Goal: Transaction & Acquisition: Purchase product/service

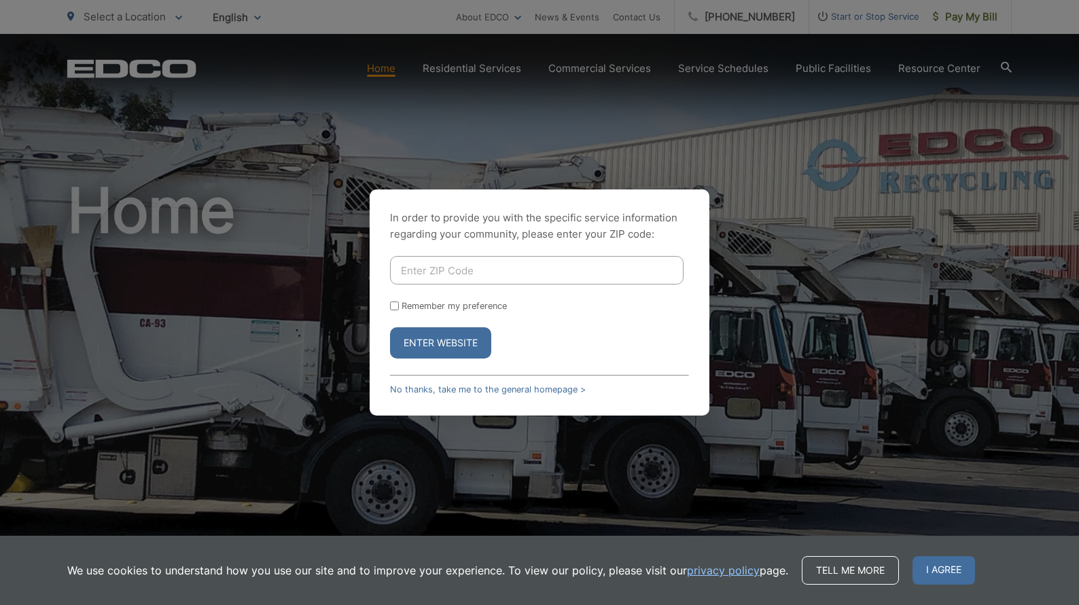
click at [467, 265] on input "Enter ZIP Code" at bounding box center [537, 270] width 294 height 29
type input "92069"
click at [389, 299] on div "In order to provide you with the specific service information regarding your co…" at bounding box center [540, 303] width 340 height 226
click at [395, 304] on input "Remember my preference" at bounding box center [394, 306] width 9 height 9
checkbox input "true"
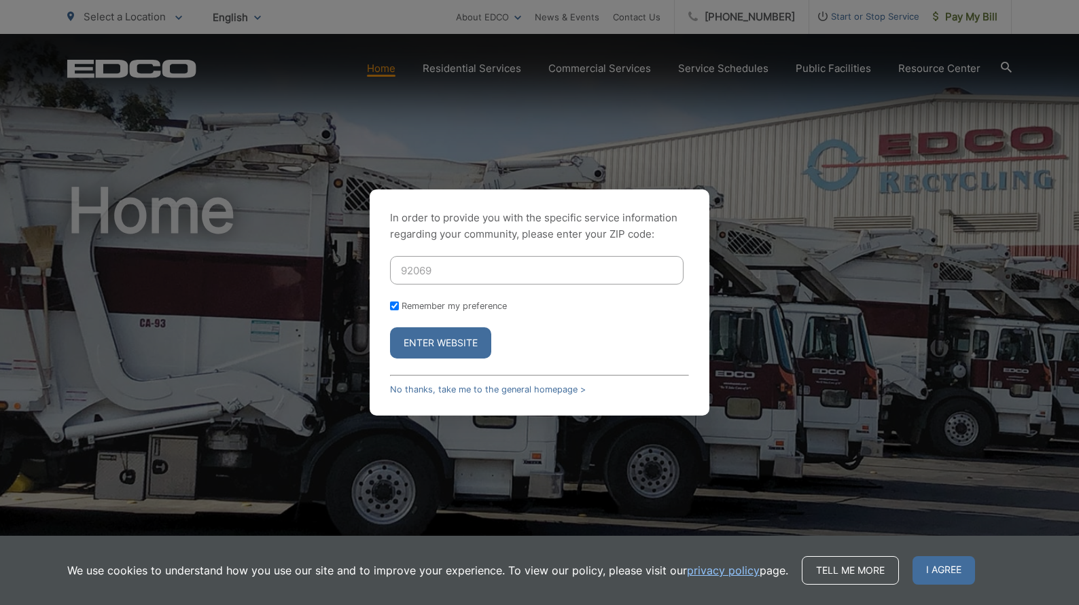
click at [442, 344] on button "Enter Website" at bounding box center [440, 342] width 101 height 31
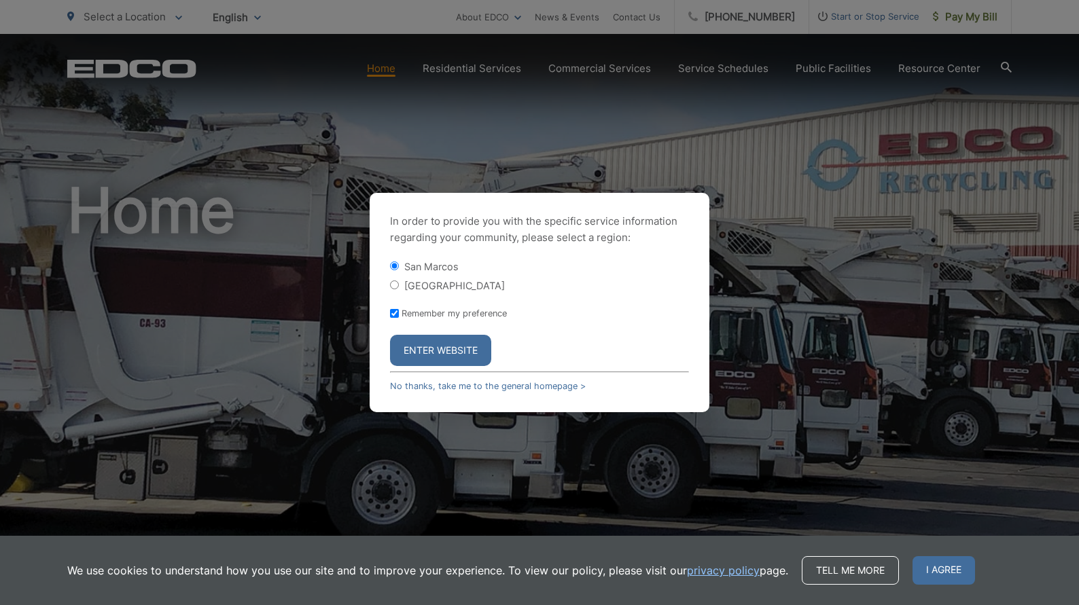
click at [414, 351] on button "Enter Website" at bounding box center [440, 350] width 101 height 31
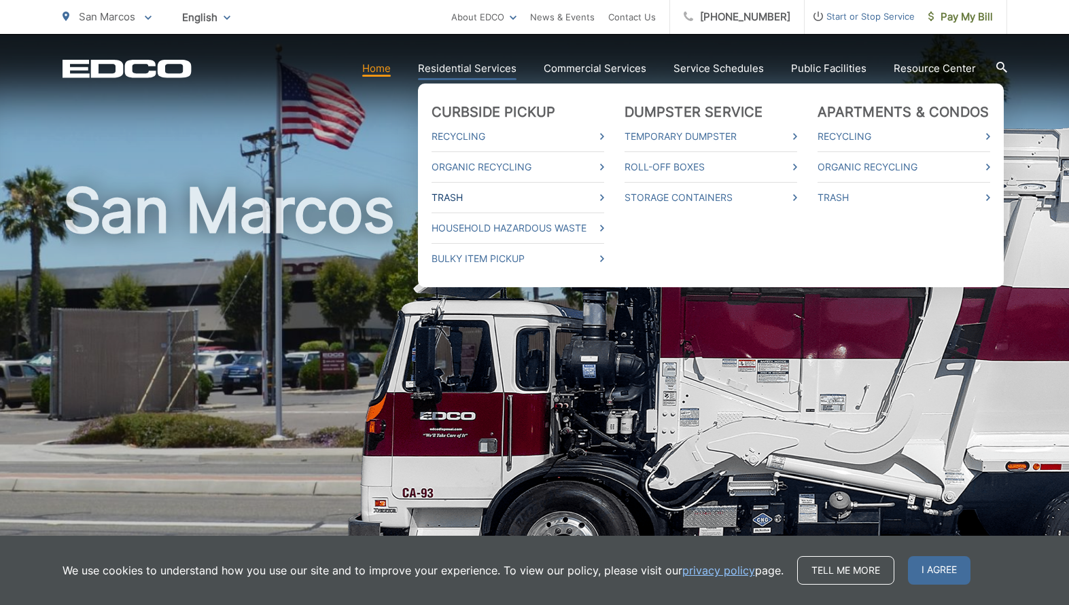
click at [604, 197] on icon at bounding box center [602, 197] width 4 height 7
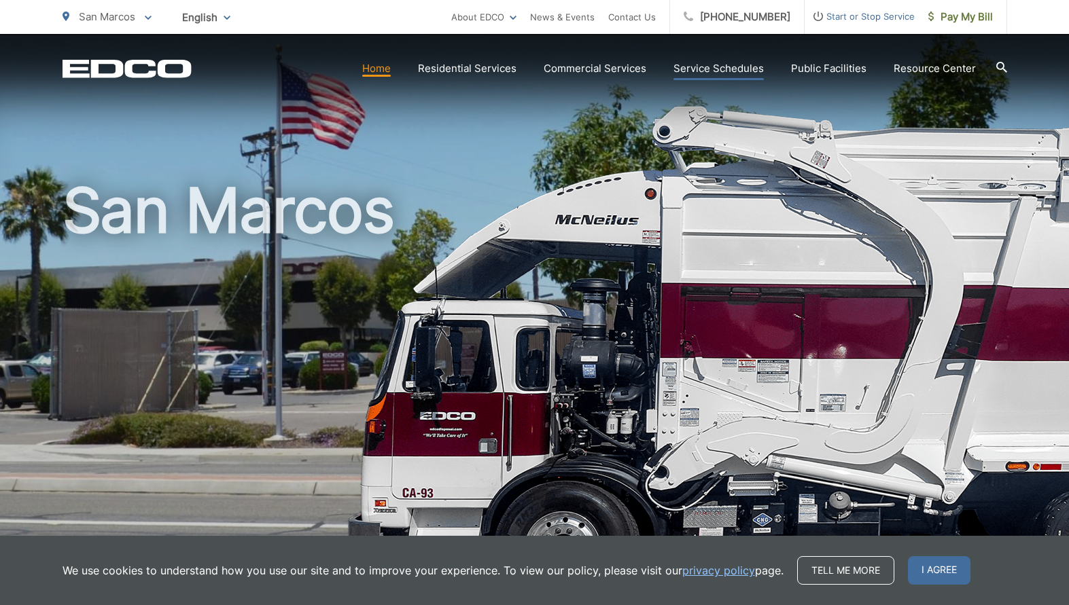
click at [748, 73] on link "Service Schedules" at bounding box center [718, 68] width 90 height 16
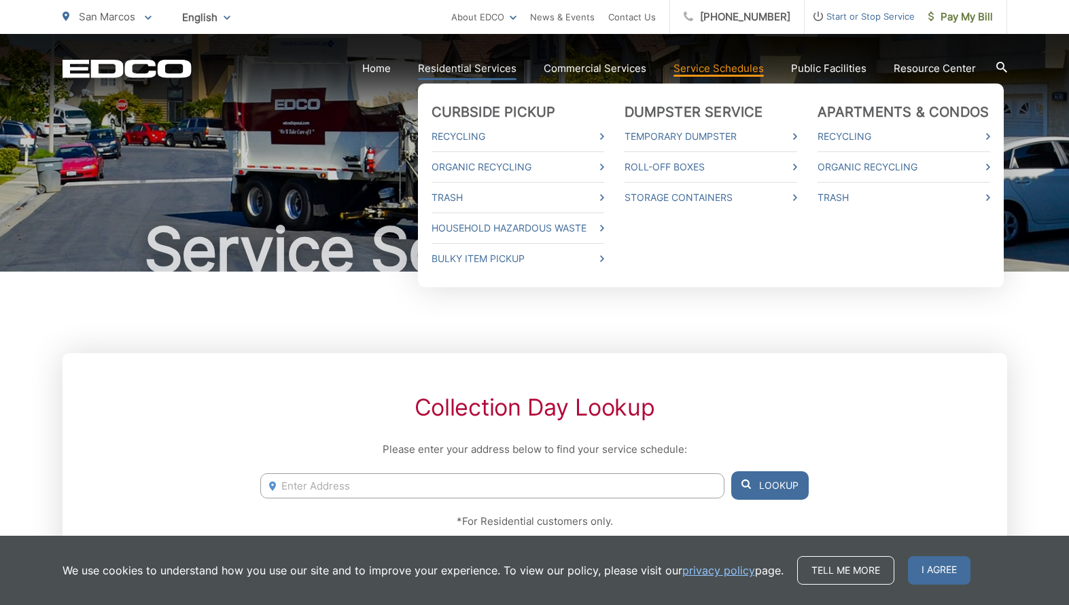
click at [452, 62] on link "Residential Services" at bounding box center [467, 68] width 99 height 16
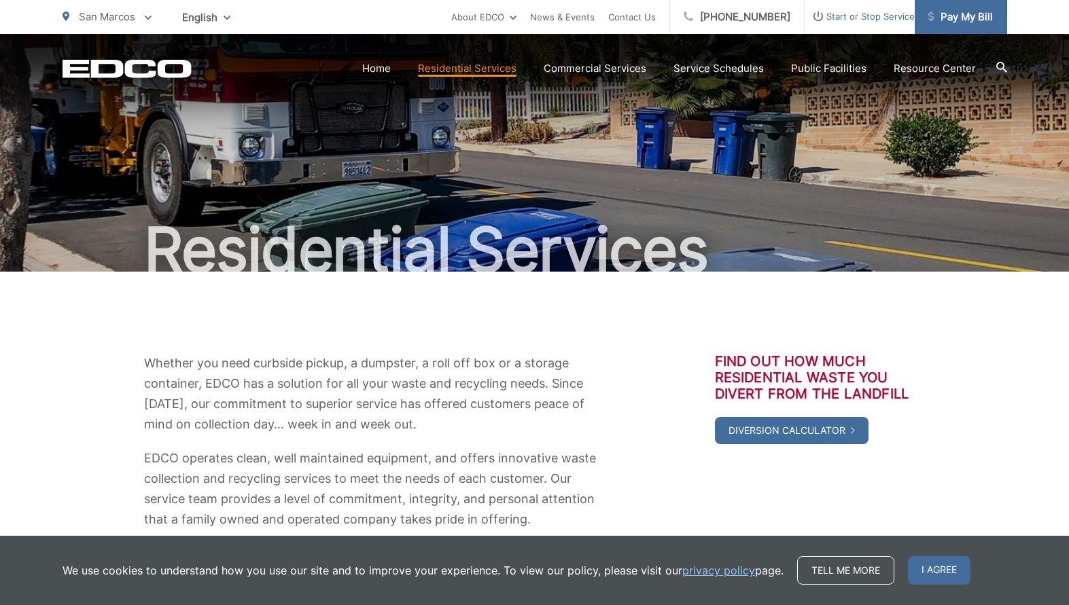
click at [995, 18] on link "Pay My Bill" at bounding box center [960, 17] width 92 height 34
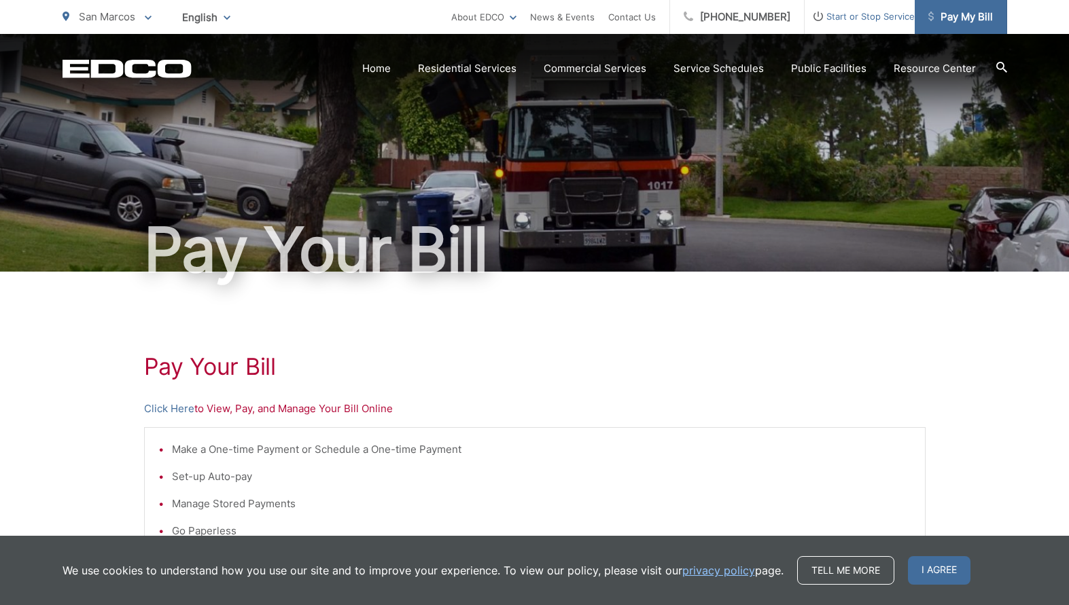
click at [970, 21] on span "Pay My Bill" at bounding box center [960, 17] width 65 height 16
click at [282, 413] on p "Click Here to View, Pay, and Manage Your Bill Online" at bounding box center [534, 409] width 781 height 16
click at [169, 408] on link "Click Here" at bounding box center [169, 409] width 50 height 16
